Goal: Task Accomplishment & Management: Manage account settings

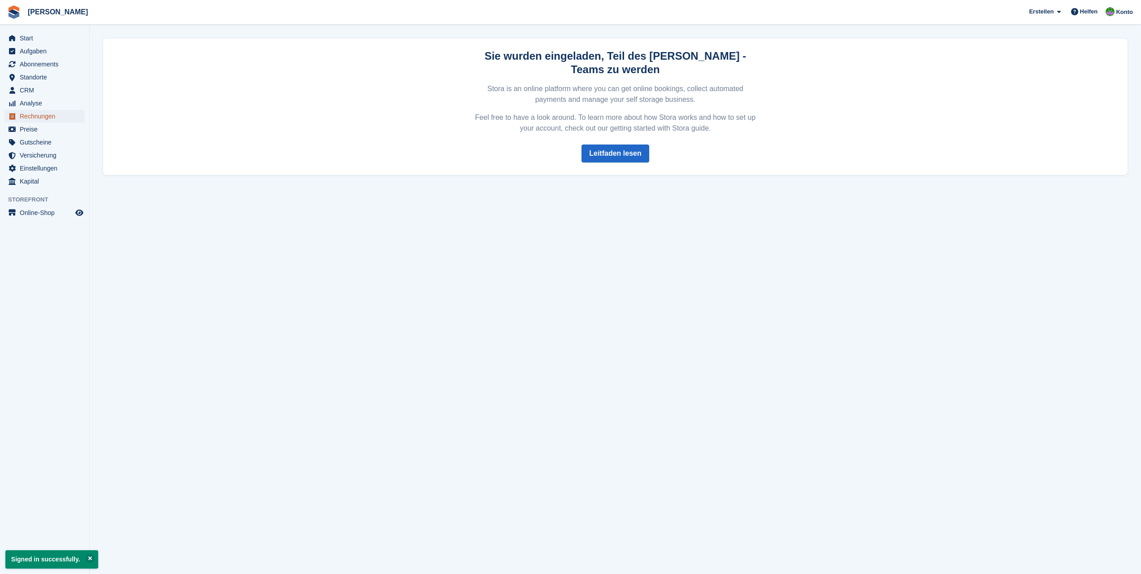
click at [48, 115] on span "Rechnungen" at bounding box center [47, 116] width 54 height 13
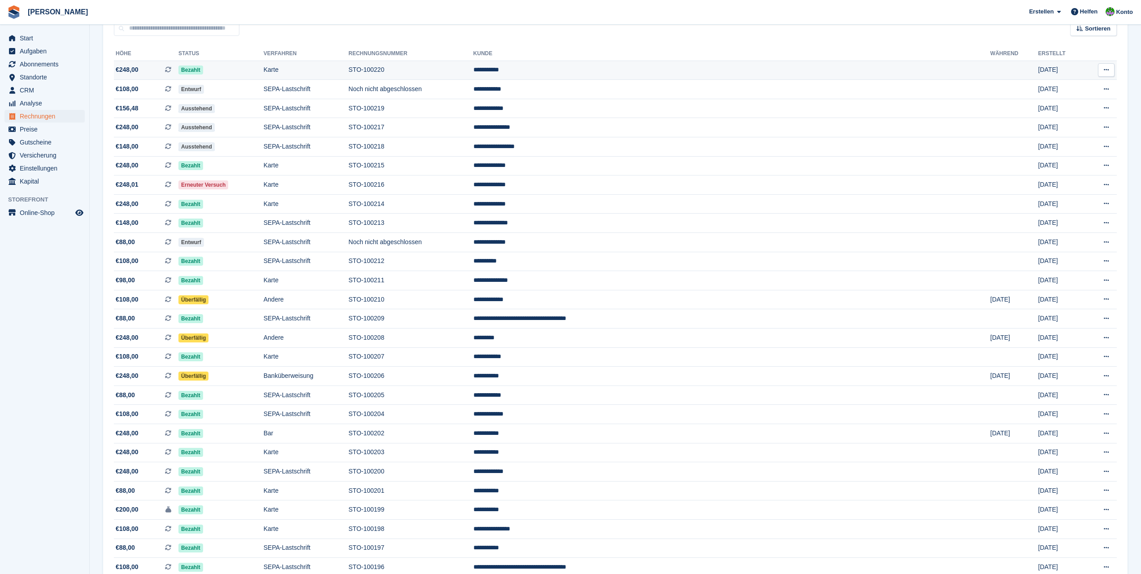
scroll to position [135, 0]
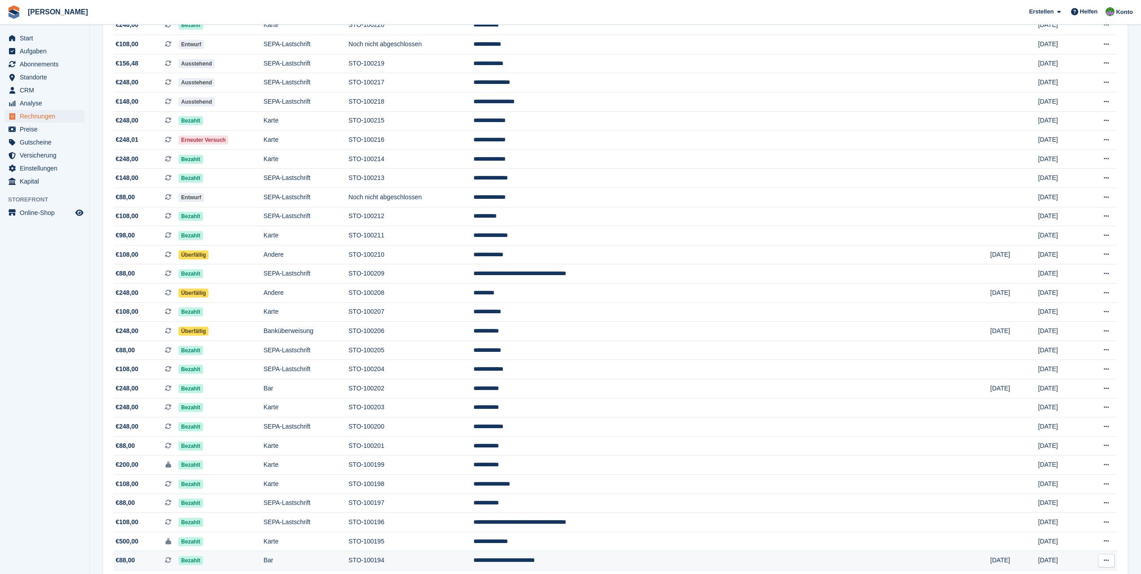
click at [473, 562] on td "STO-100194" at bounding box center [411, 560] width 125 height 19
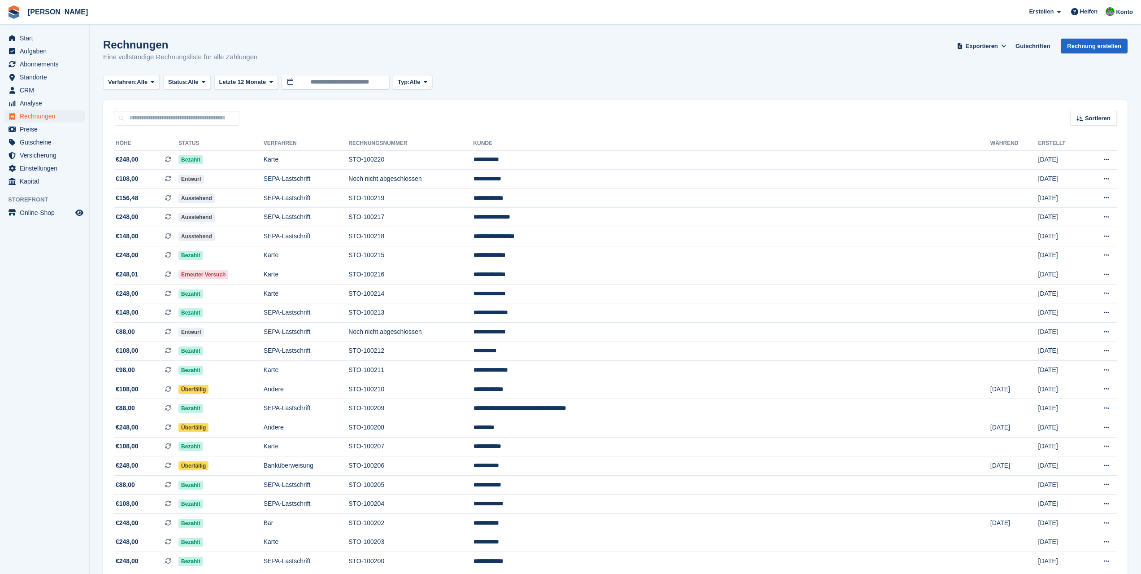
scroll to position [135, 0]
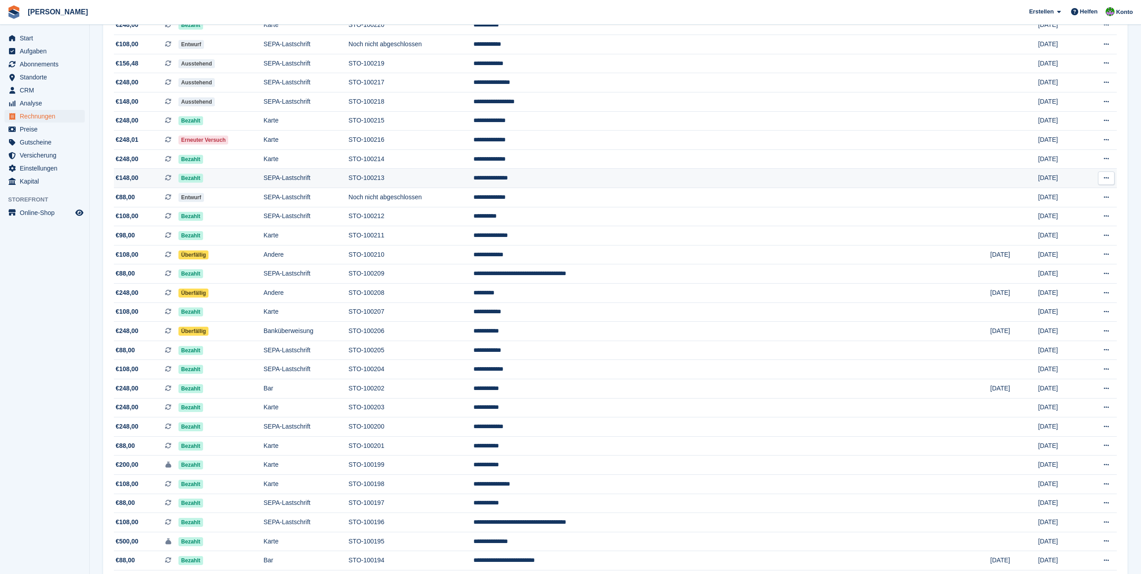
click at [473, 182] on td "STO-100213" at bounding box center [411, 178] width 125 height 19
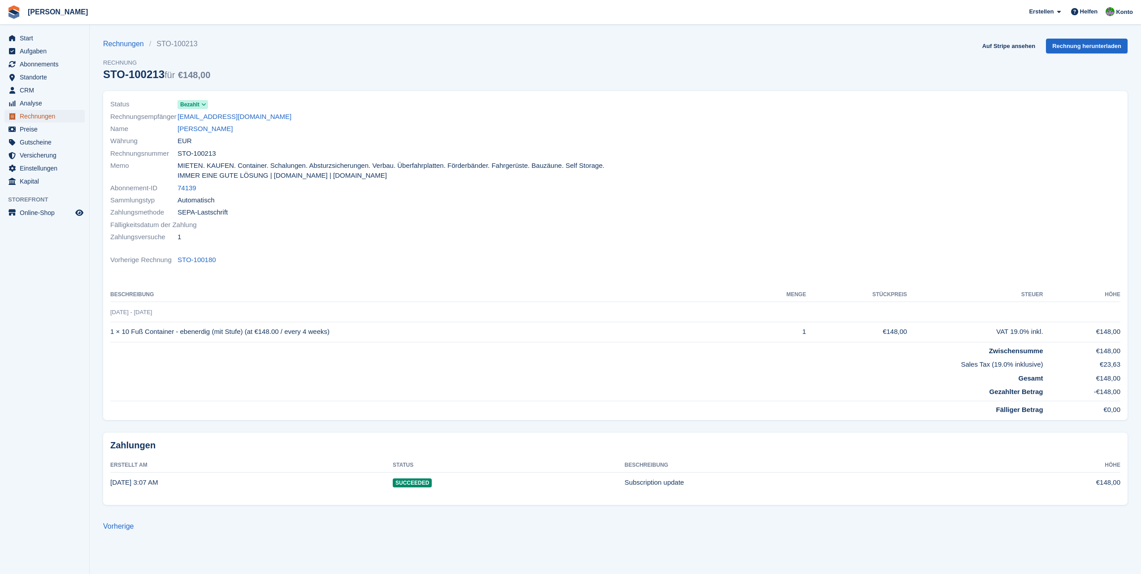
click at [52, 114] on span "Rechnungen" at bounding box center [47, 116] width 54 height 13
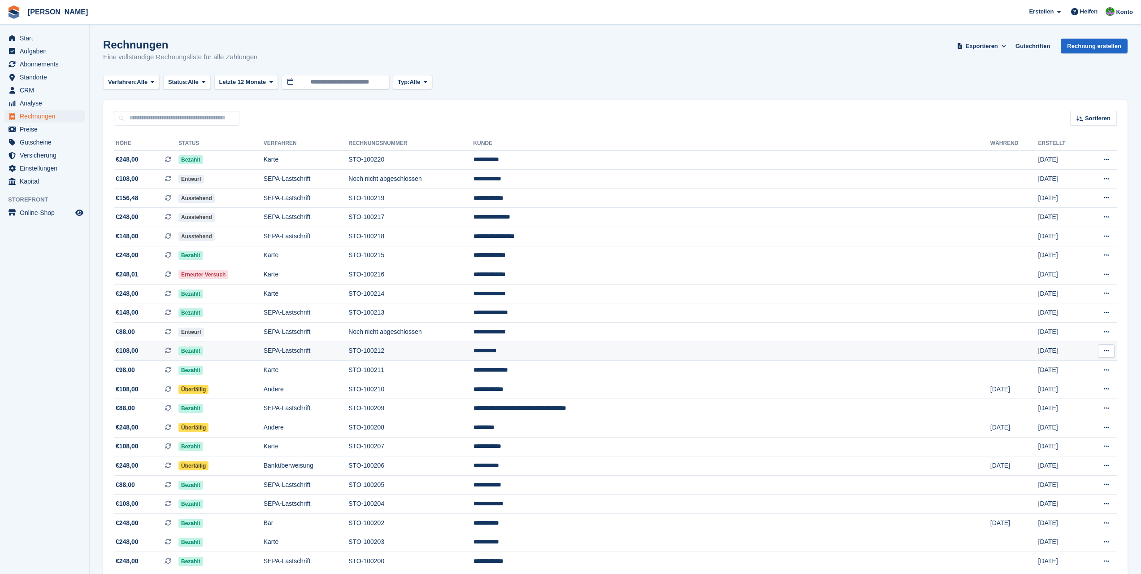
click at [473, 354] on td "STO-100212" at bounding box center [411, 350] width 125 height 19
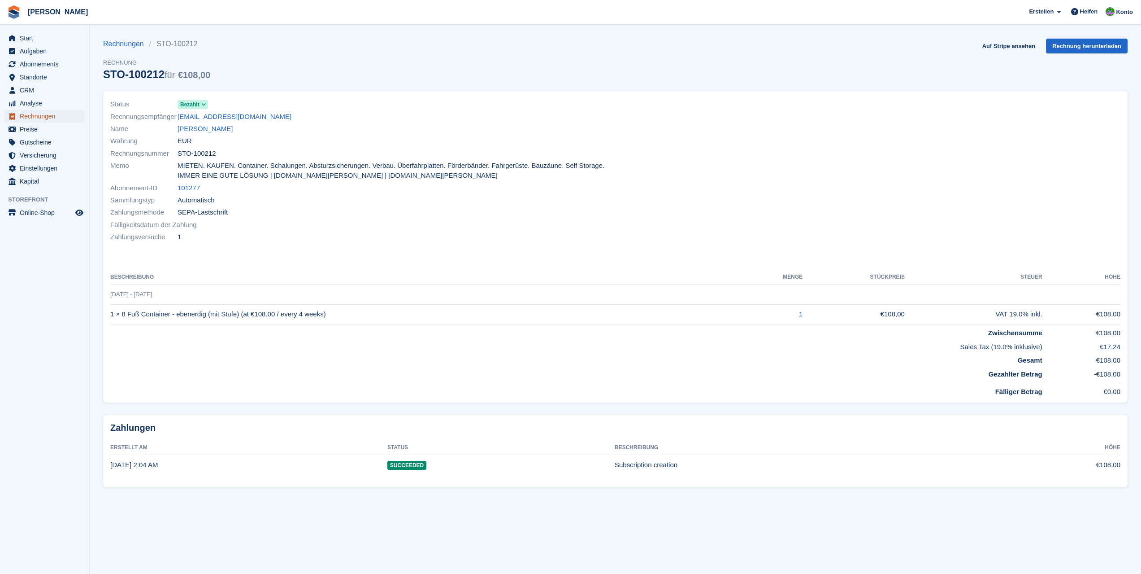
click at [24, 117] on span "Rechnungen" at bounding box center [47, 116] width 54 height 13
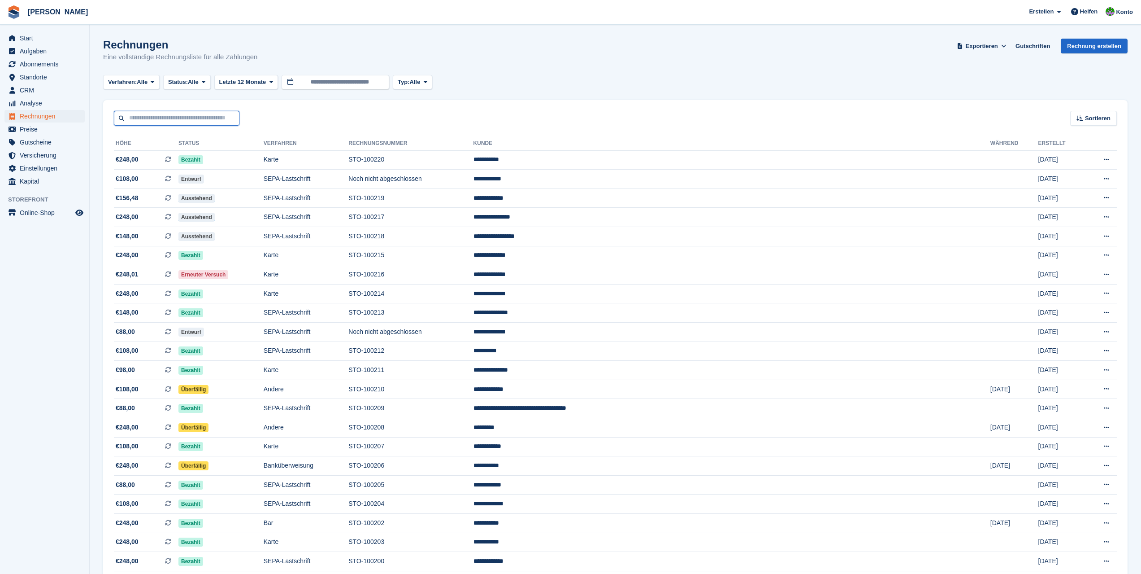
click at [198, 121] on input "text" at bounding box center [177, 118] width 126 height 15
type input "****"
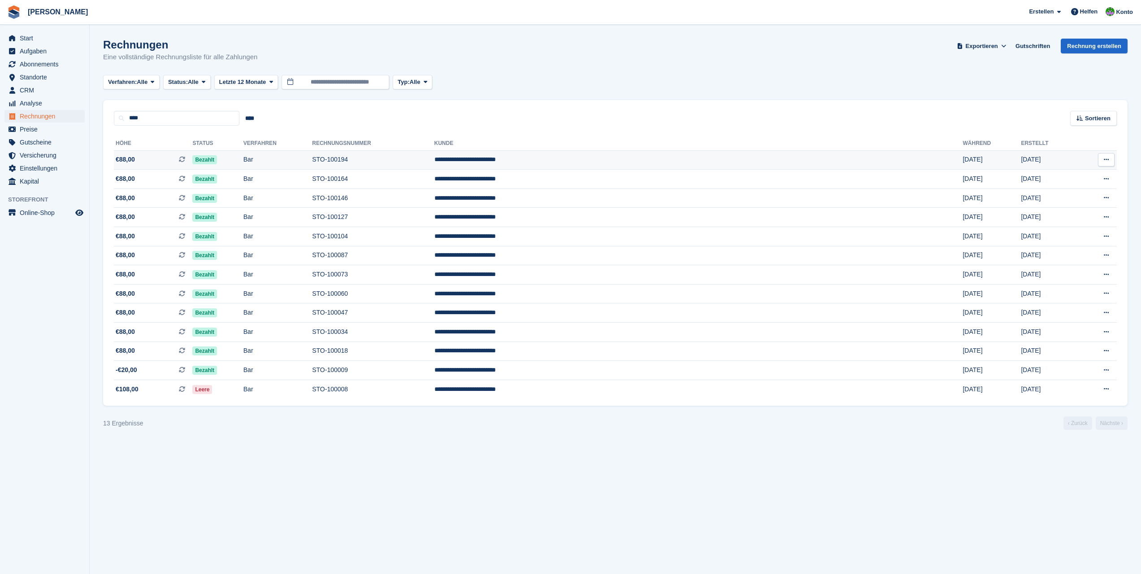
click at [424, 160] on td "STO-100194" at bounding box center [373, 159] width 122 height 19
